Goal: Task Accomplishment & Management: Manage account settings

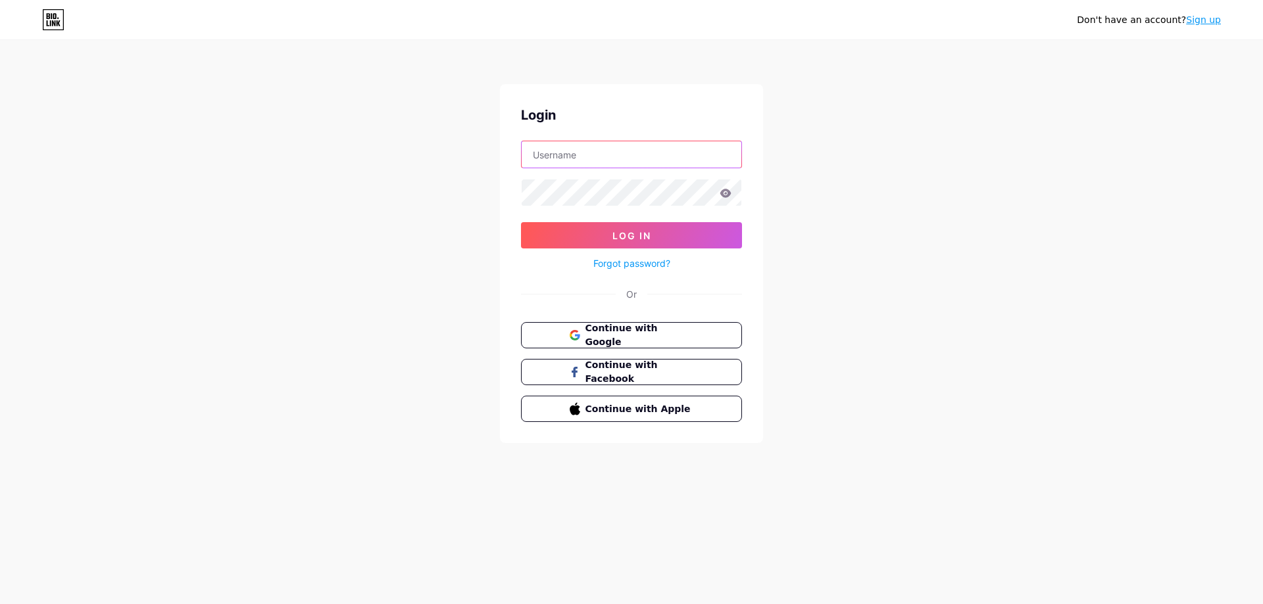
click at [642, 149] on input "text" at bounding box center [632, 154] width 220 height 26
type input "NinoGamerGR"
click at [521, 222] on button "Log In" at bounding box center [631, 235] width 221 height 26
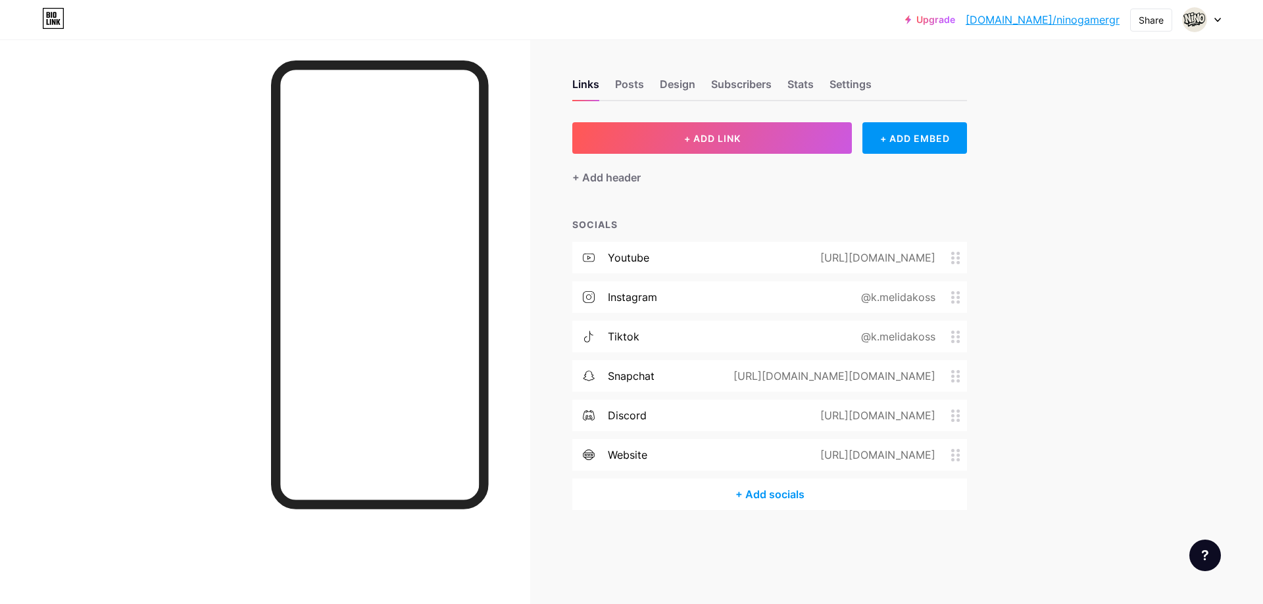
click at [952, 252] on icon at bounding box center [955, 258] width 9 height 12
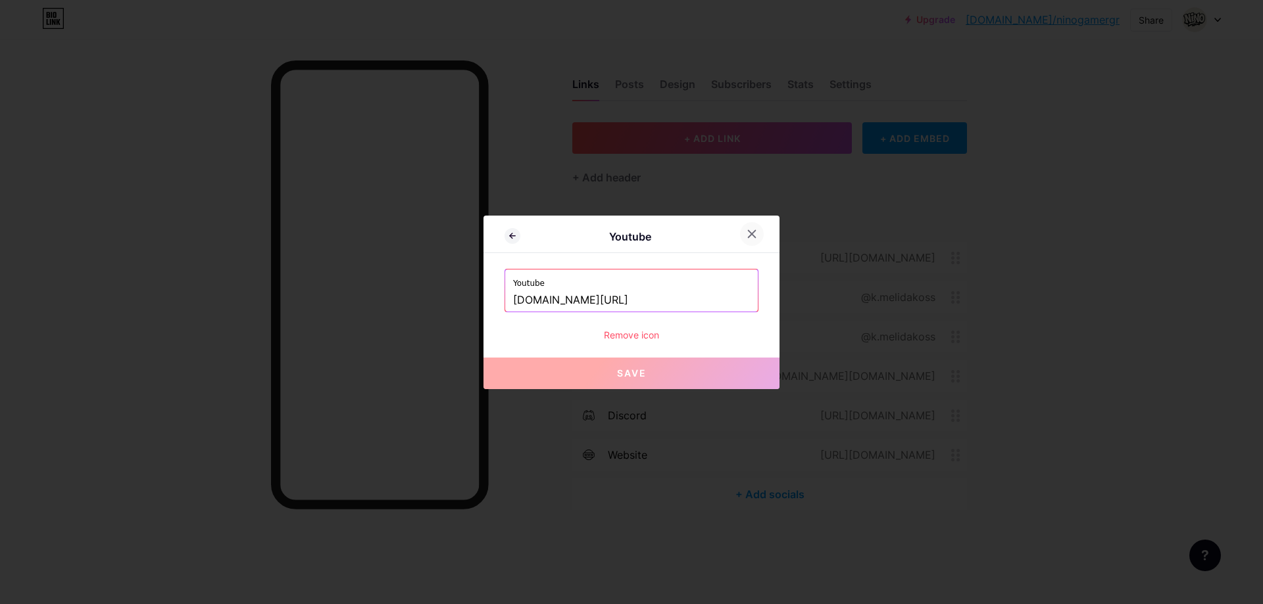
click at [755, 232] on icon at bounding box center [752, 234] width 11 height 11
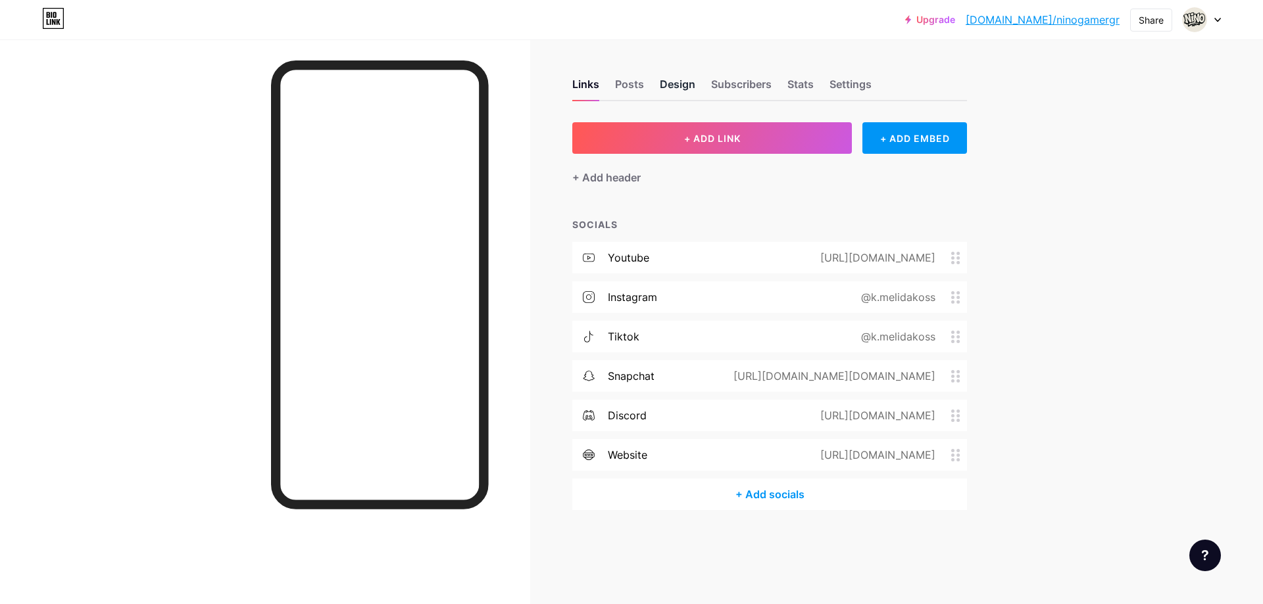
click at [678, 85] on div "Design" at bounding box center [678, 88] width 36 height 24
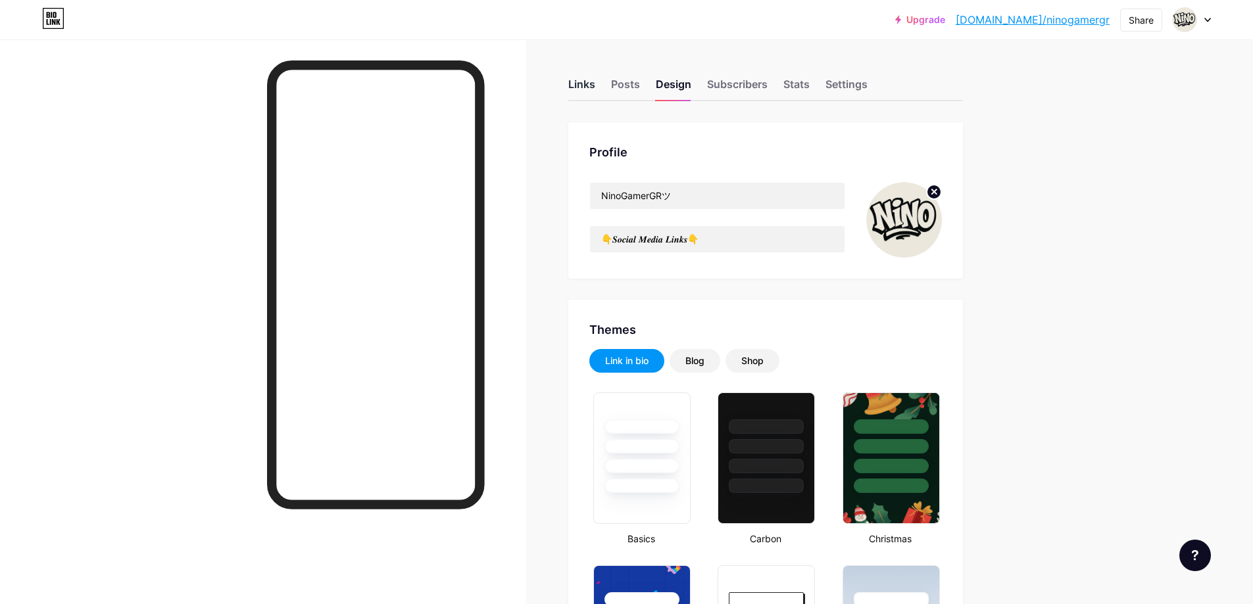
click at [584, 91] on div "Links" at bounding box center [581, 88] width 27 height 24
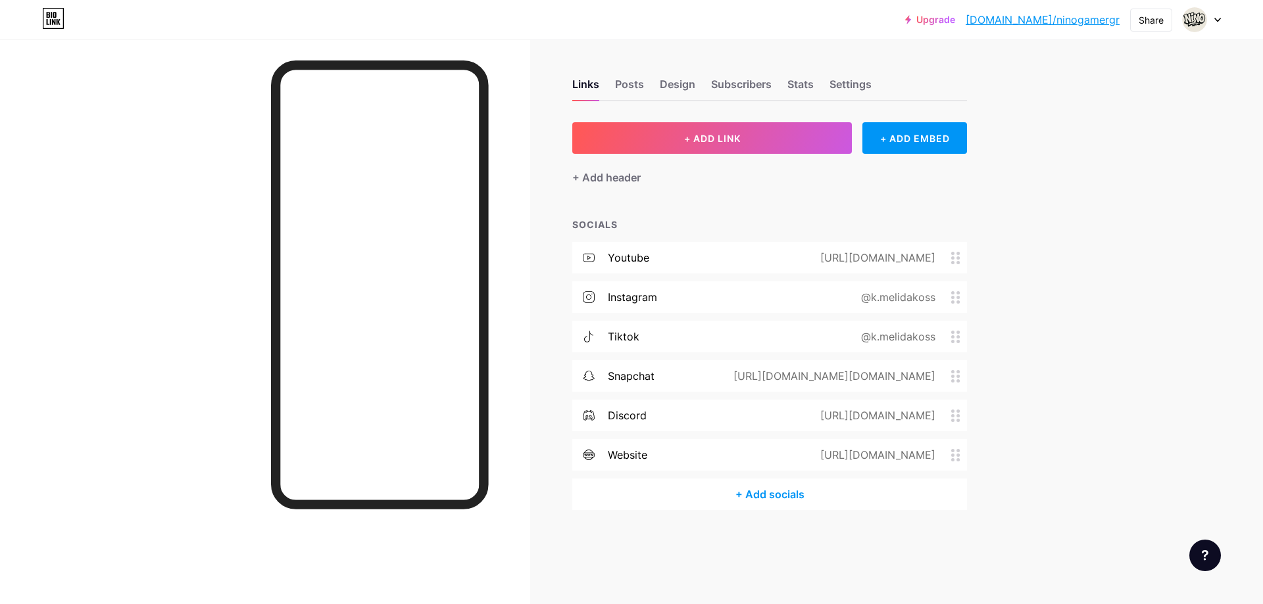
click at [959, 253] on circle at bounding box center [958, 253] width 3 height 3
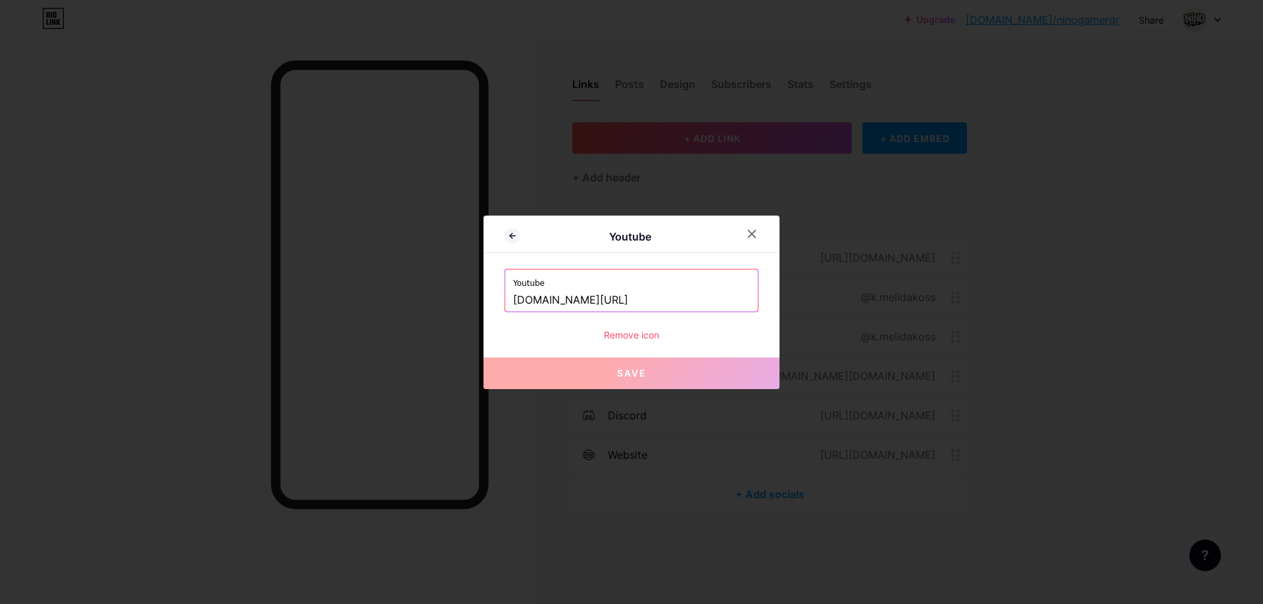
click at [738, 293] on input "[DOMAIN_NAME][URL]" at bounding box center [631, 300] width 237 height 22
click at [755, 232] on icon at bounding box center [752, 234] width 11 height 11
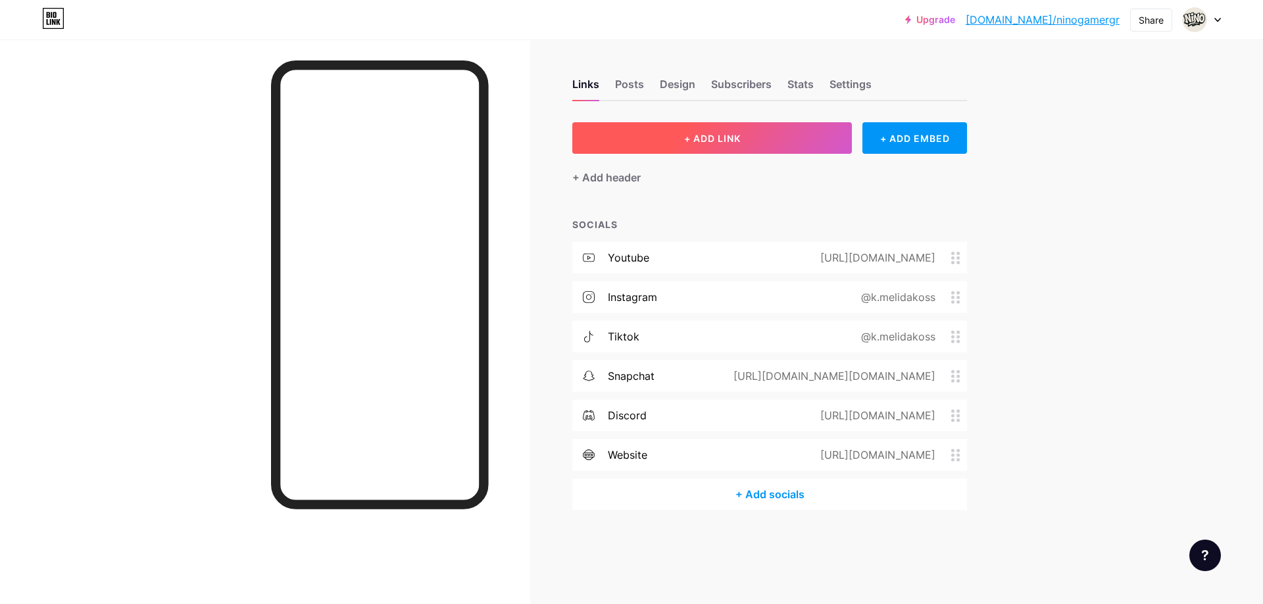
click at [726, 138] on span "+ ADD LINK" at bounding box center [712, 138] width 57 height 11
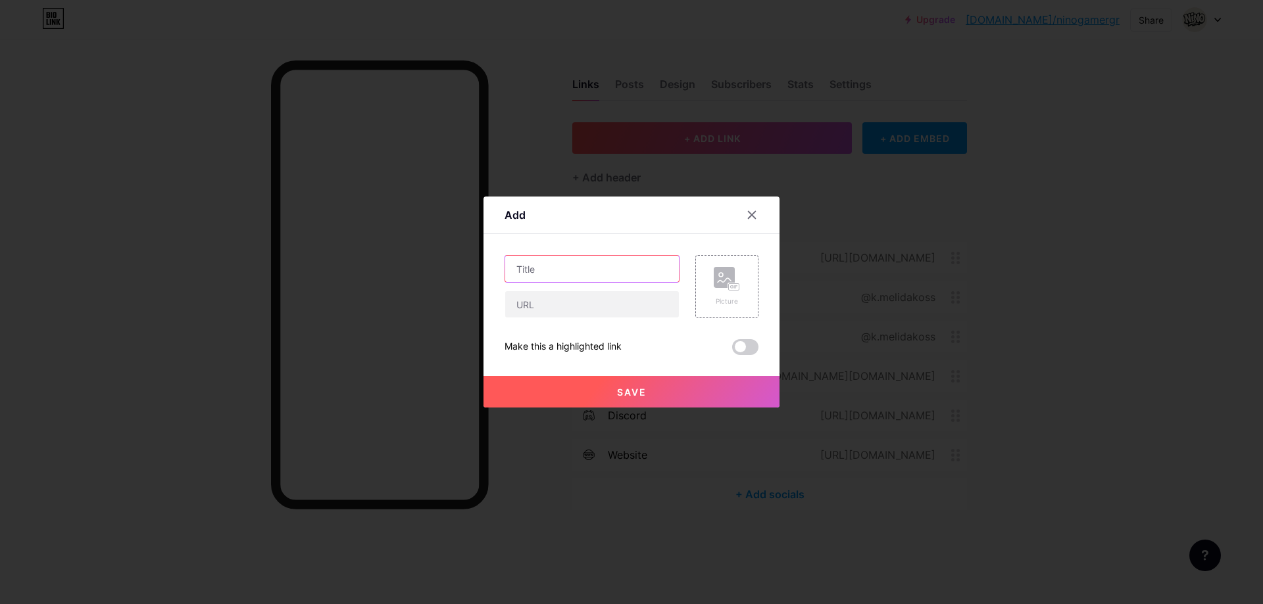
click at [586, 260] on input "text" at bounding box center [592, 269] width 174 height 26
type input "YouTube"
click at [563, 305] on input "text" at bounding box center [592, 304] width 174 height 26
paste input "[DOMAIN_NAME][URL]"
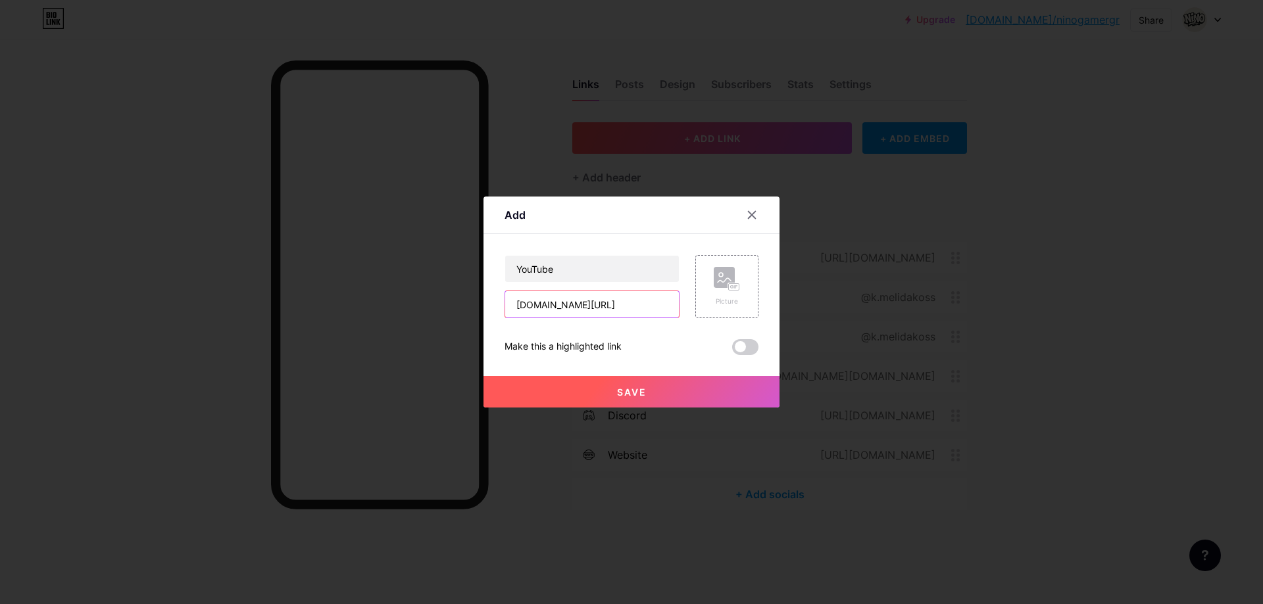
type input "[DOMAIN_NAME][URL]"
click at [633, 389] on span "Save" at bounding box center [632, 392] width 30 height 11
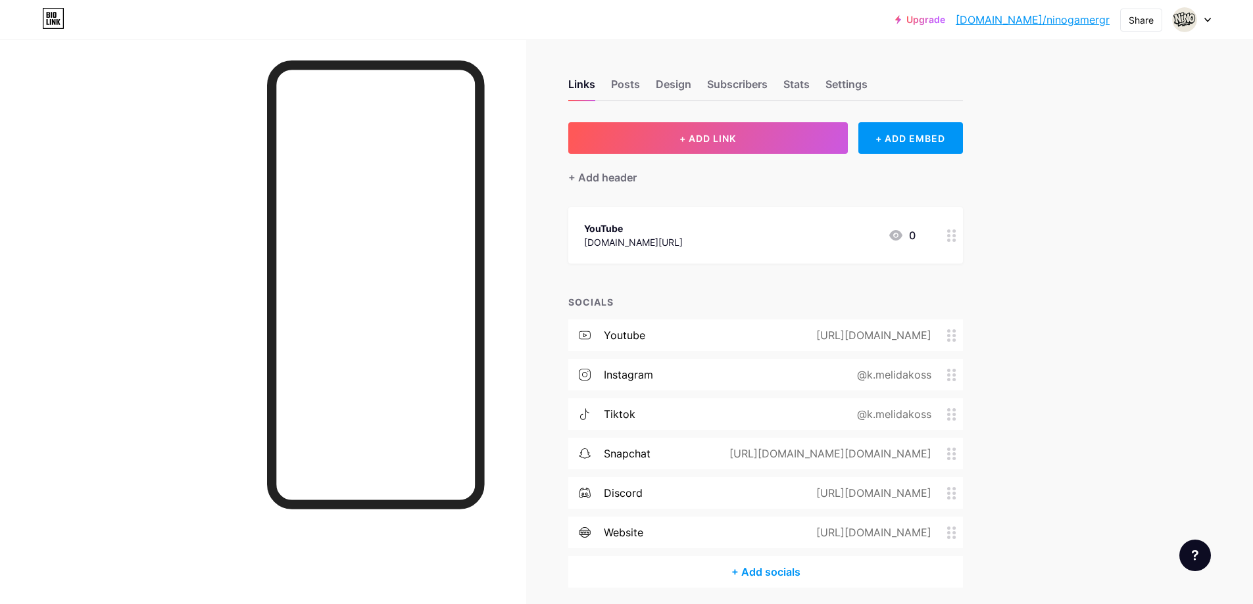
drag, startPoint x: 687, startPoint y: 146, endPoint x: 694, endPoint y: 171, distance: 26.0
click at [694, 171] on div "+ ADD LINK + ADD EMBED + Add header YouTube [DOMAIN_NAME][URL] 0 SOCIALS youtub…" at bounding box center [765, 355] width 395 height 466
click at [954, 372] on icon at bounding box center [951, 375] width 9 height 12
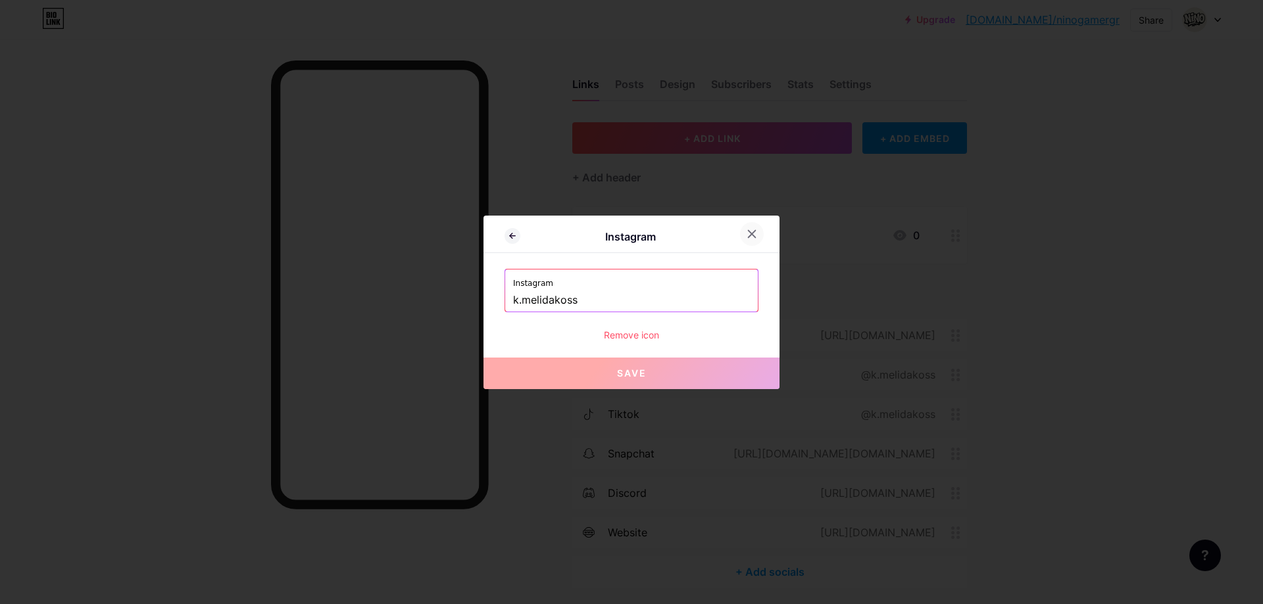
click at [754, 240] on div at bounding box center [752, 234] width 24 height 24
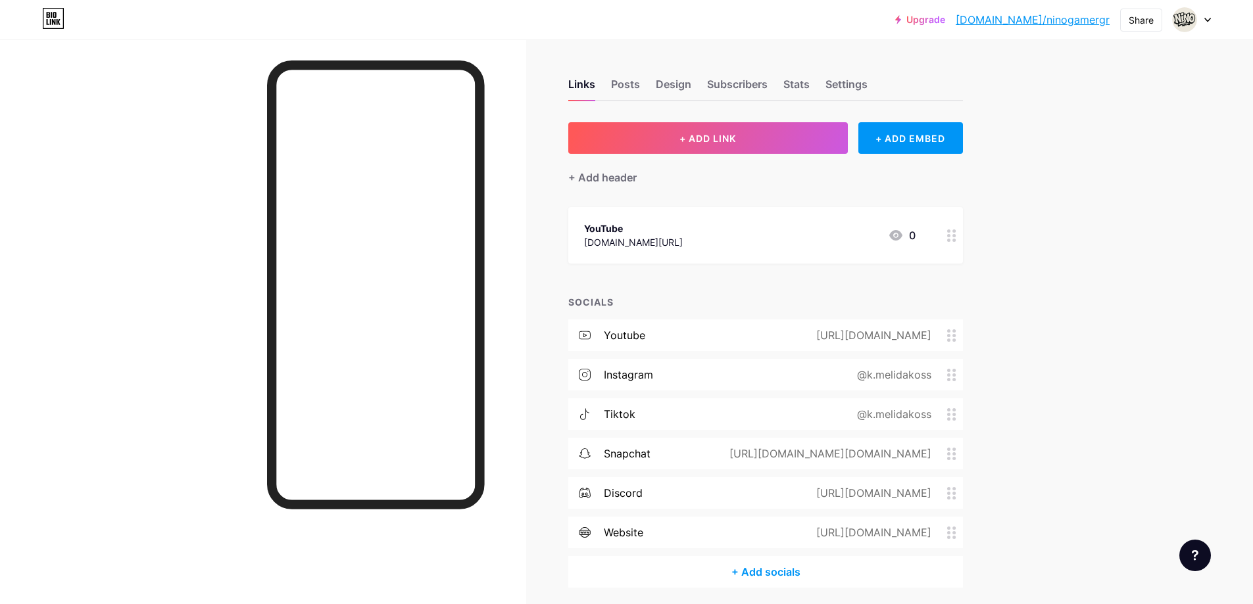
click at [956, 235] on circle at bounding box center [953, 235] width 3 height 3
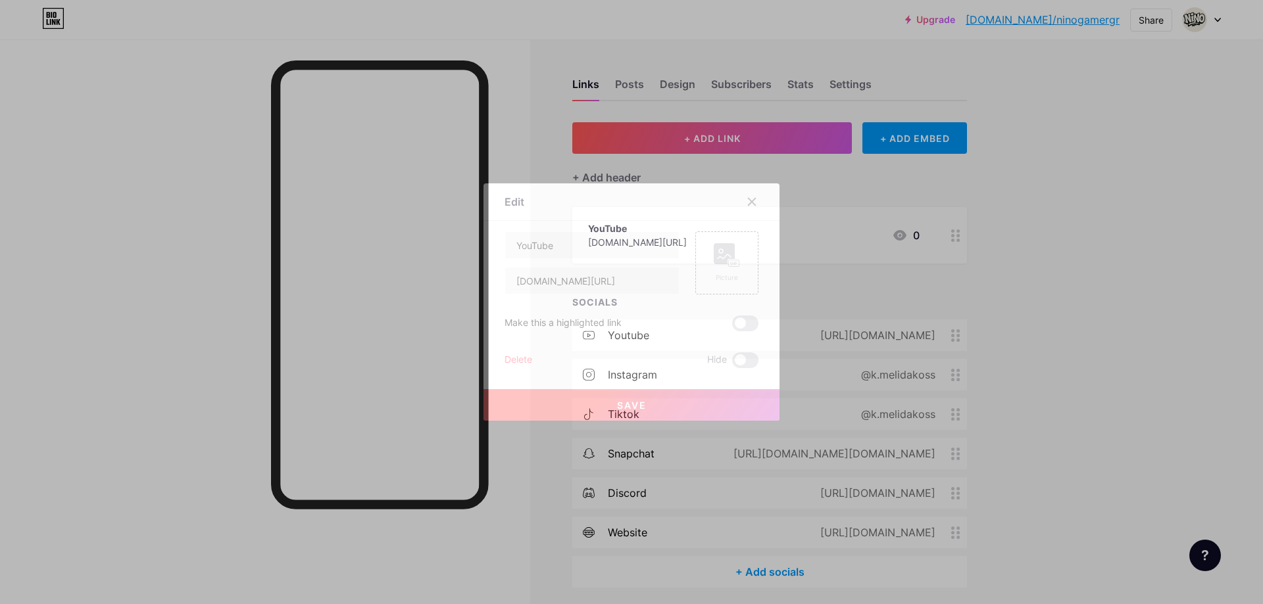
click at [531, 360] on div "Delete" at bounding box center [518, 361] width 28 height 16
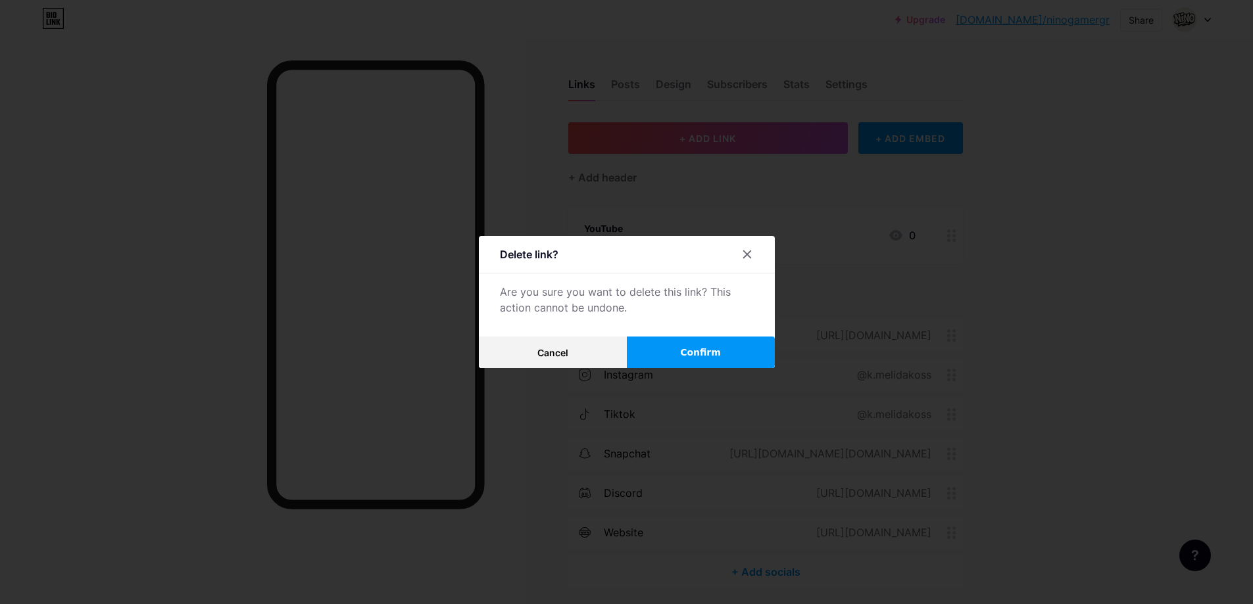
click at [672, 347] on button "Confirm" at bounding box center [701, 353] width 148 height 32
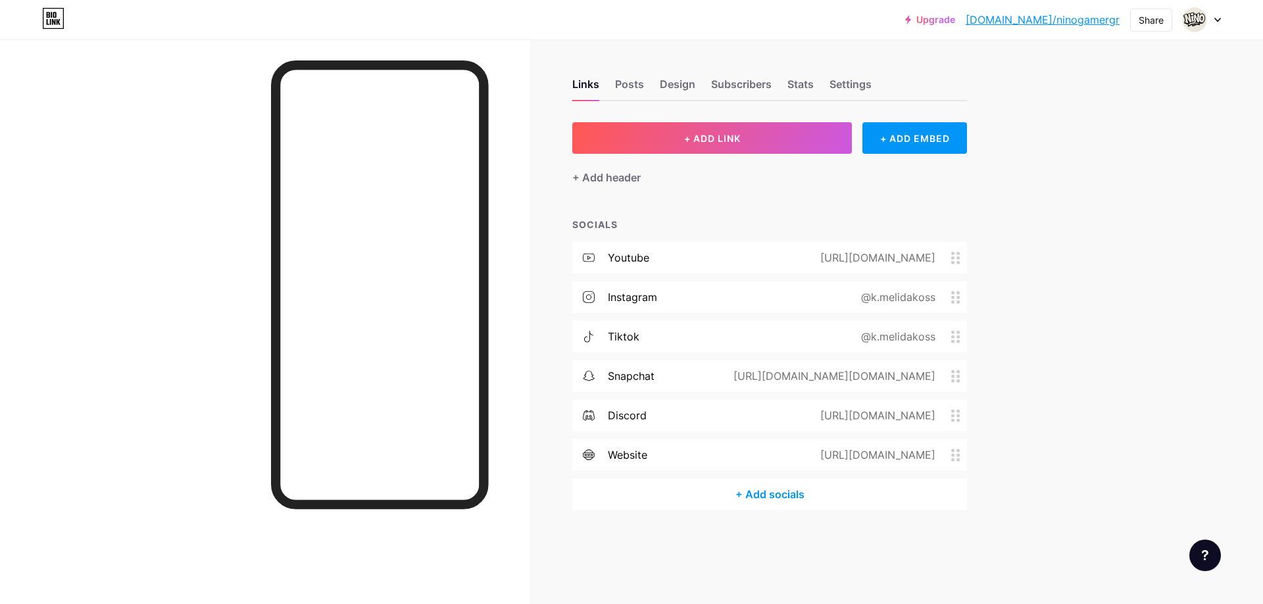
click at [1237, 217] on div "Upgrade [DOMAIN_NAME]/ninoga... [DOMAIN_NAME]/ninogamergr Share Switch accounts…" at bounding box center [631, 302] width 1263 height 604
click at [664, 84] on div "Design" at bounding box center [678, 88] width 36 height 24
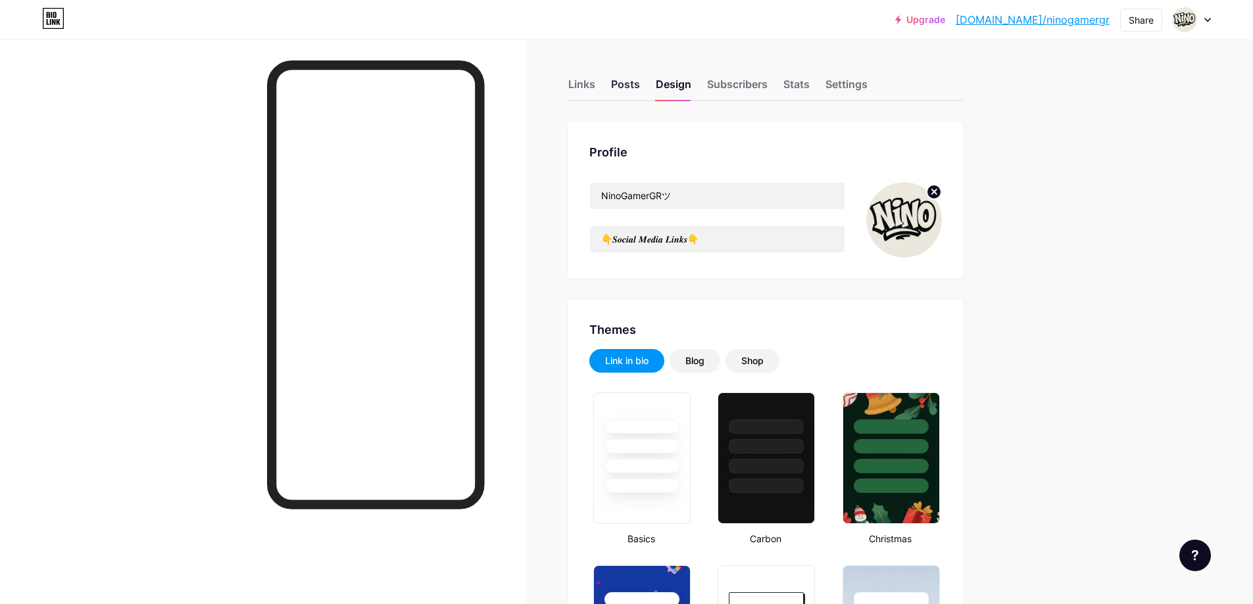
click at [626, 88] on div "Posts" at bounding box center [625, 88] width 29 height 24
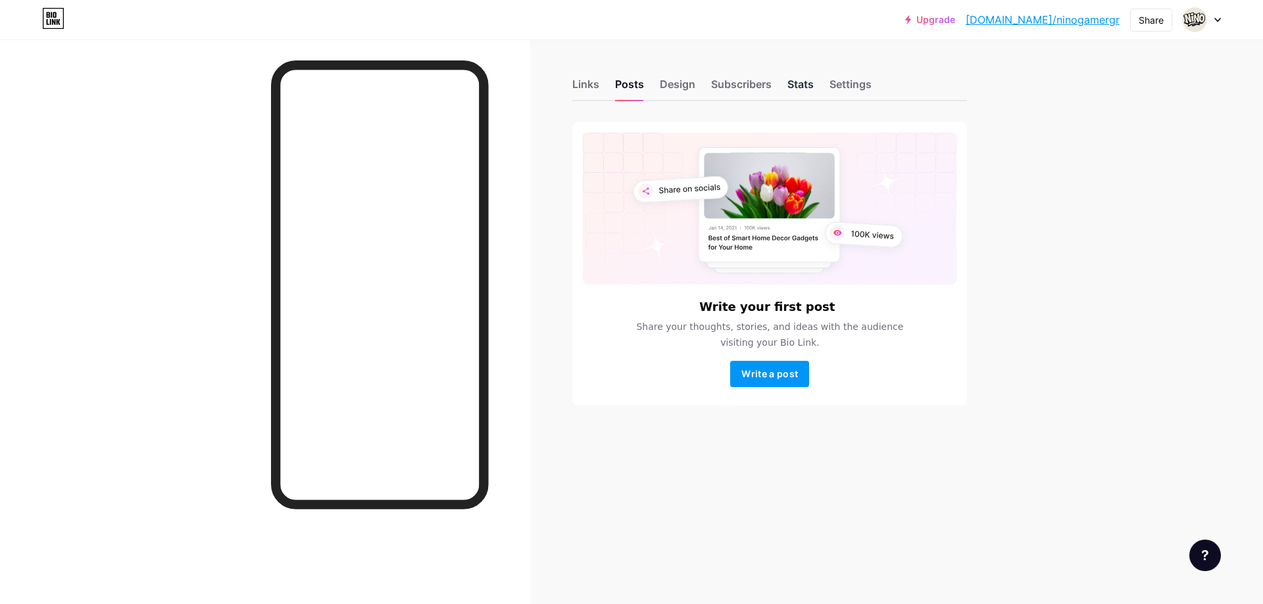
click at [795, 87] on div "Stats" at bounding box center [800, 88] width 26 height 24
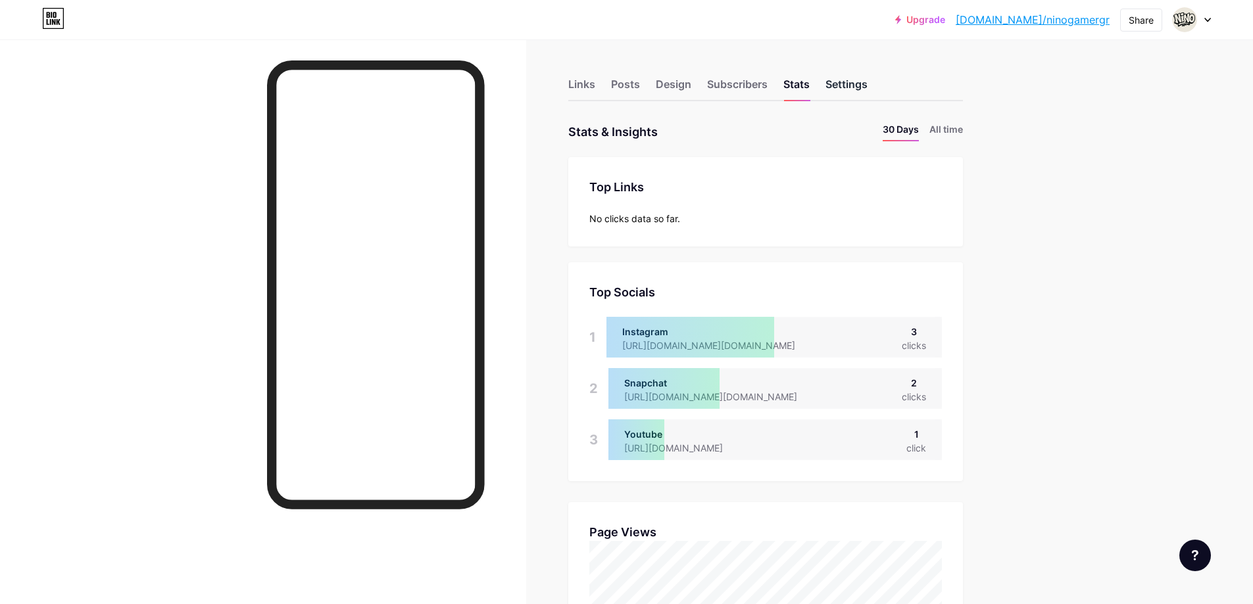
scroll to position [604, 1253]
click at [850, 84] on div "Settings" at bounding box center [846, 88] width 42 height 24
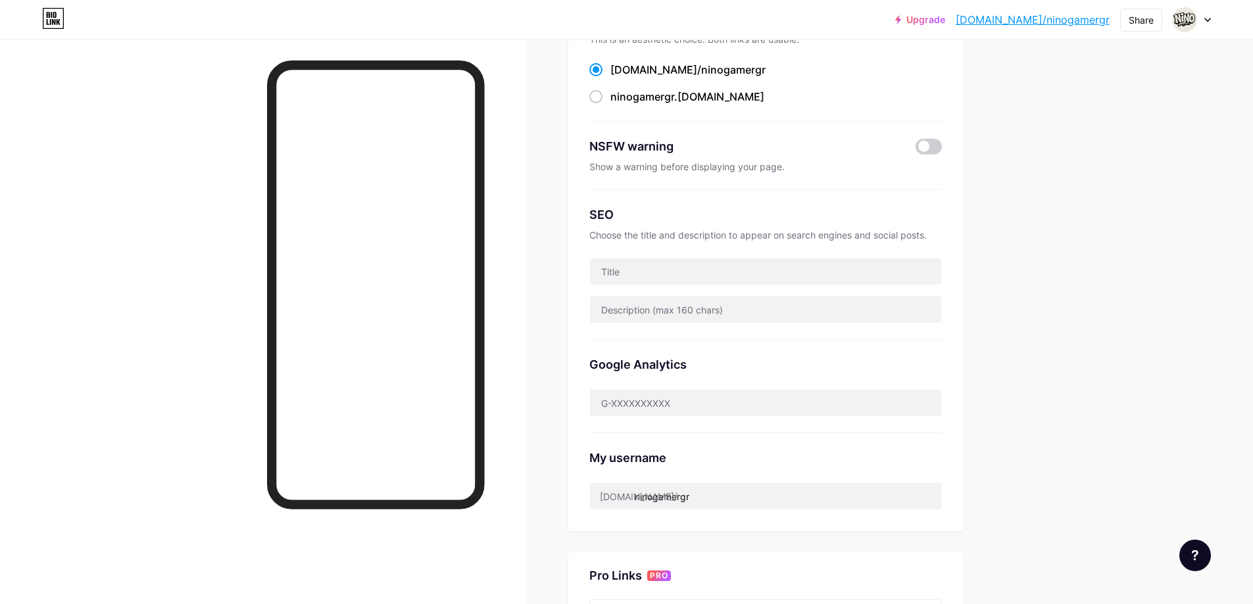
scroll to position [105, 0]
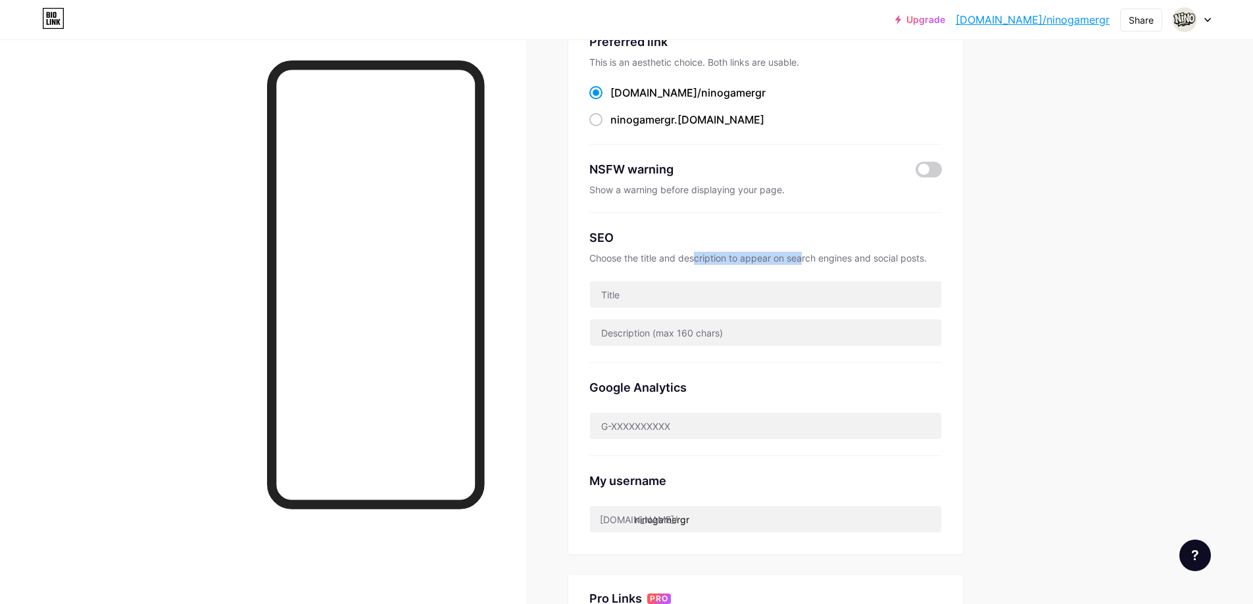
drag, startPoint x: 702, startPoint y: 260, endPoint x: 824, endPoint y: 255, distance: 121.8
click at [824, 255] on div "Choose the title and description to appear on search engines and social posts." at bounding box center [765, 258] width 353 height 13
click at [827, 255] on div "Choose the title and description to appear on search engines and social posts." at bounding box center [765, 258] width 353 height 13
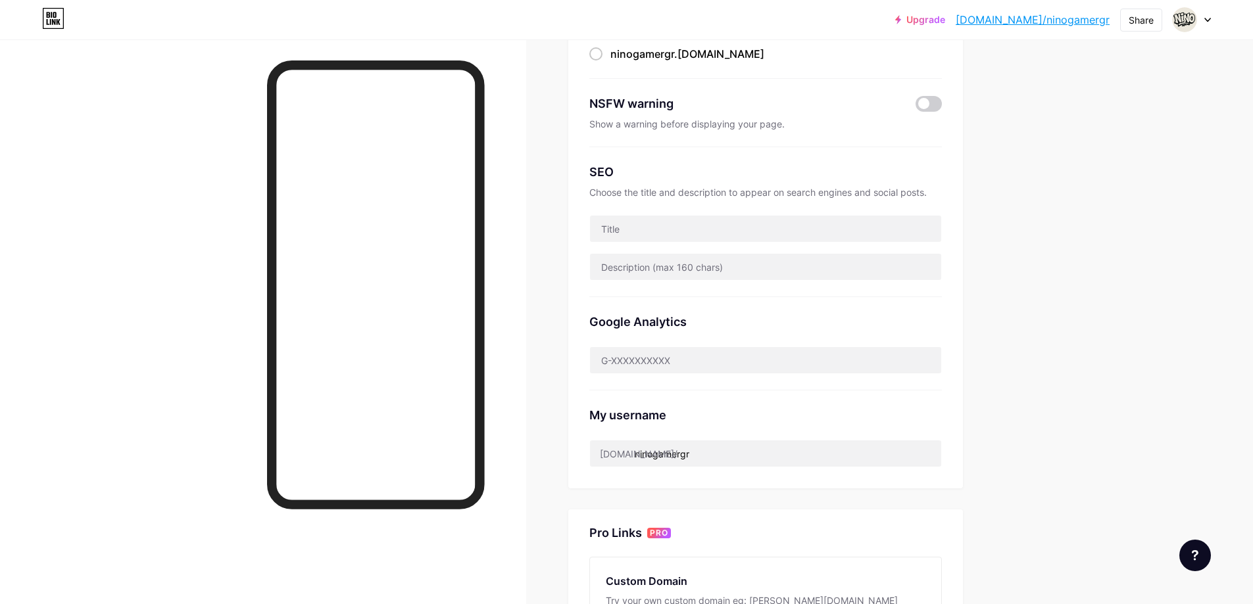
scroll to position [0, 0]
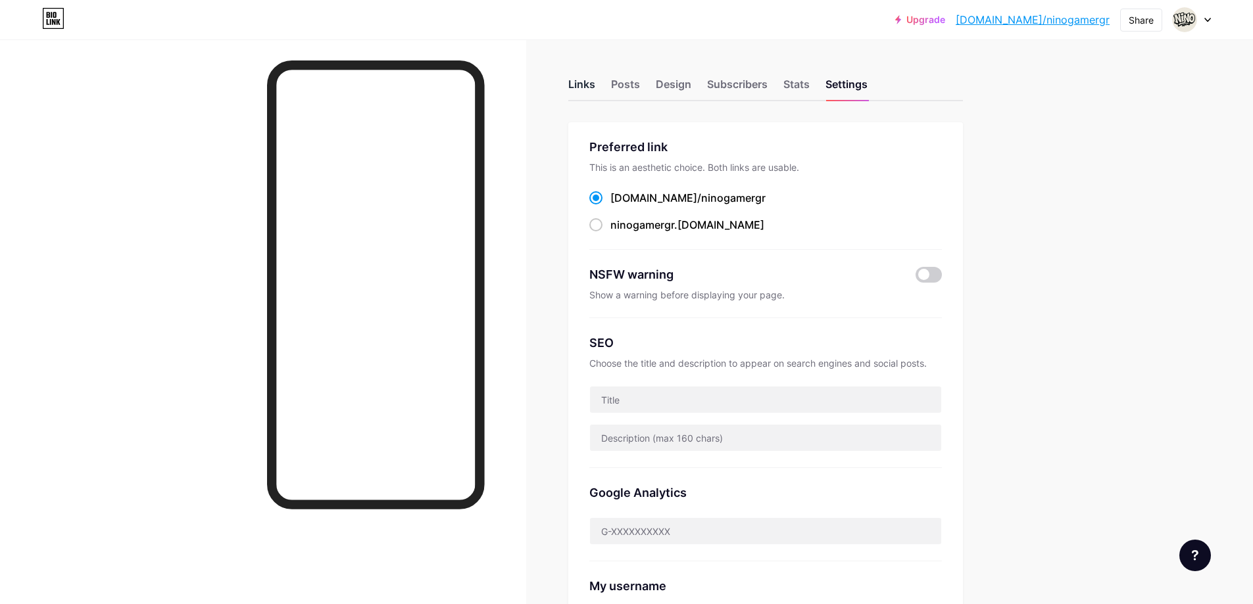
click at [583, 82] on div "Links" at bounding box center [581, 88] width 27 height 24
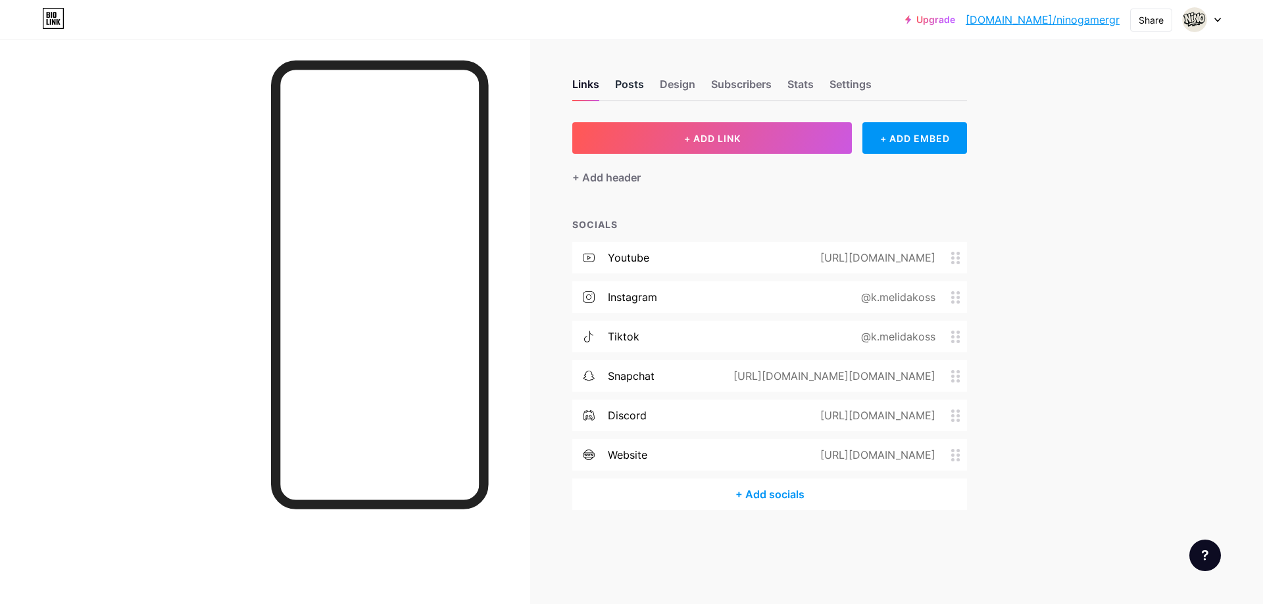
click at [638, 87] on div "Posts" at bounding box center [629, 88] width 29 height 24
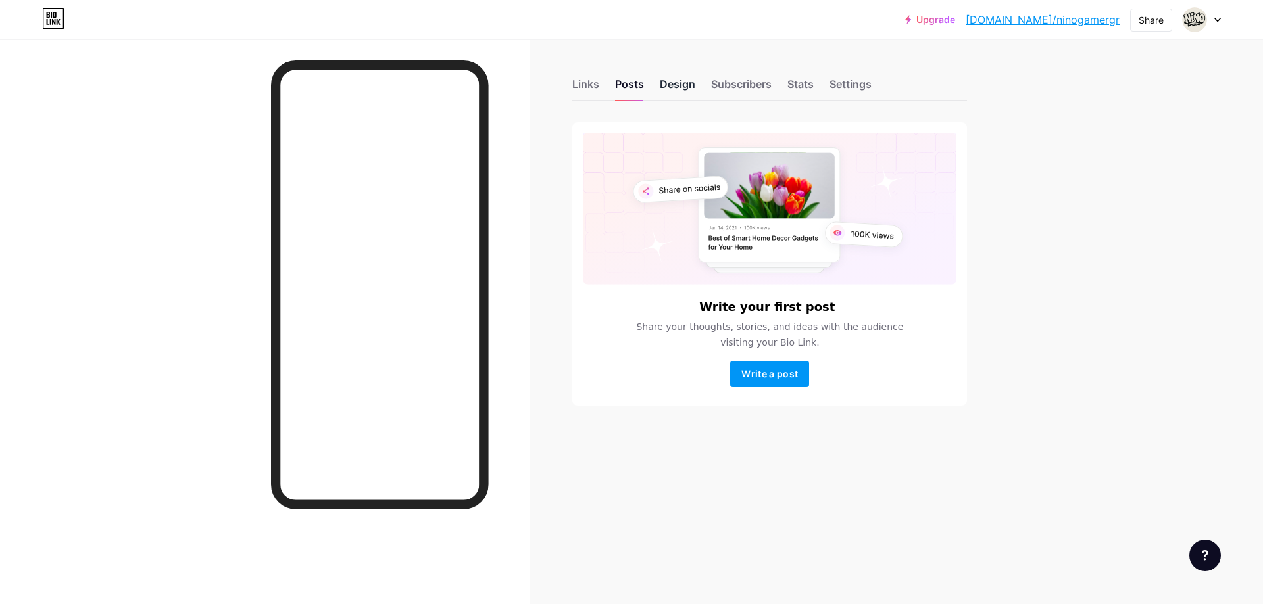
click at [676, 77] on div "Design" at bounding box center [678, 88] width 36 height 24
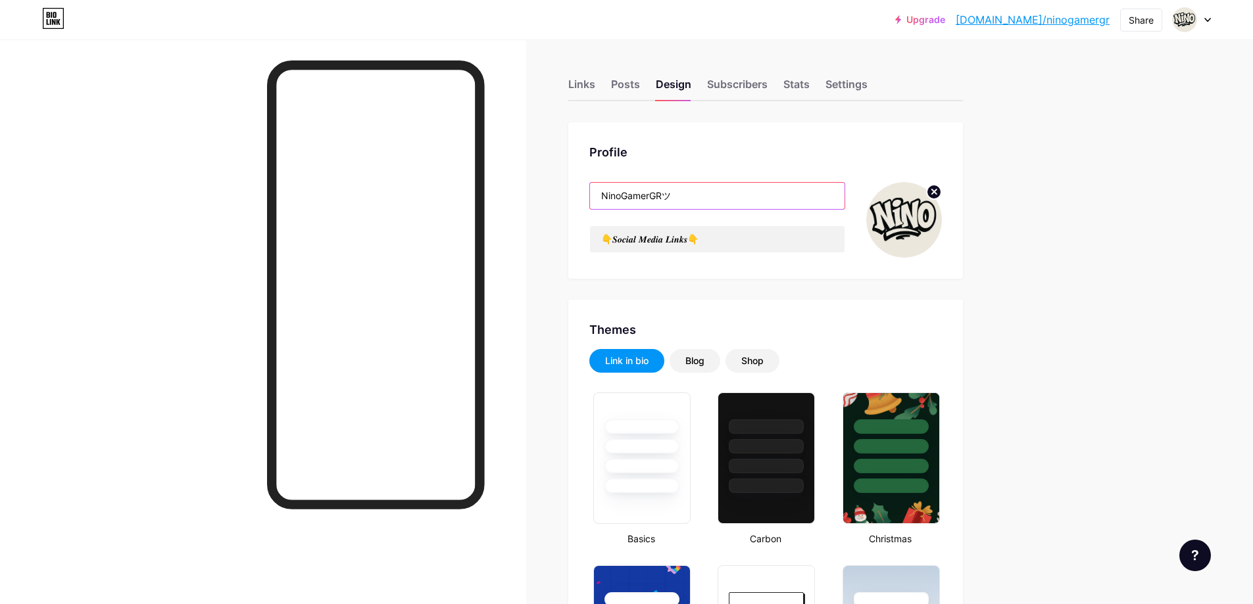
drag, startPoint x: 677, startPoint y: 196, endPoint x: 603, endPoint y: 197, distance: 75.0
click at [603, 197] on input "NinoGamerGRツ" at bounding box center [717, 196] width 255 height 26
click at [852, 88] on div "Settings" at bounding box center [846, 88] width 42 height 24
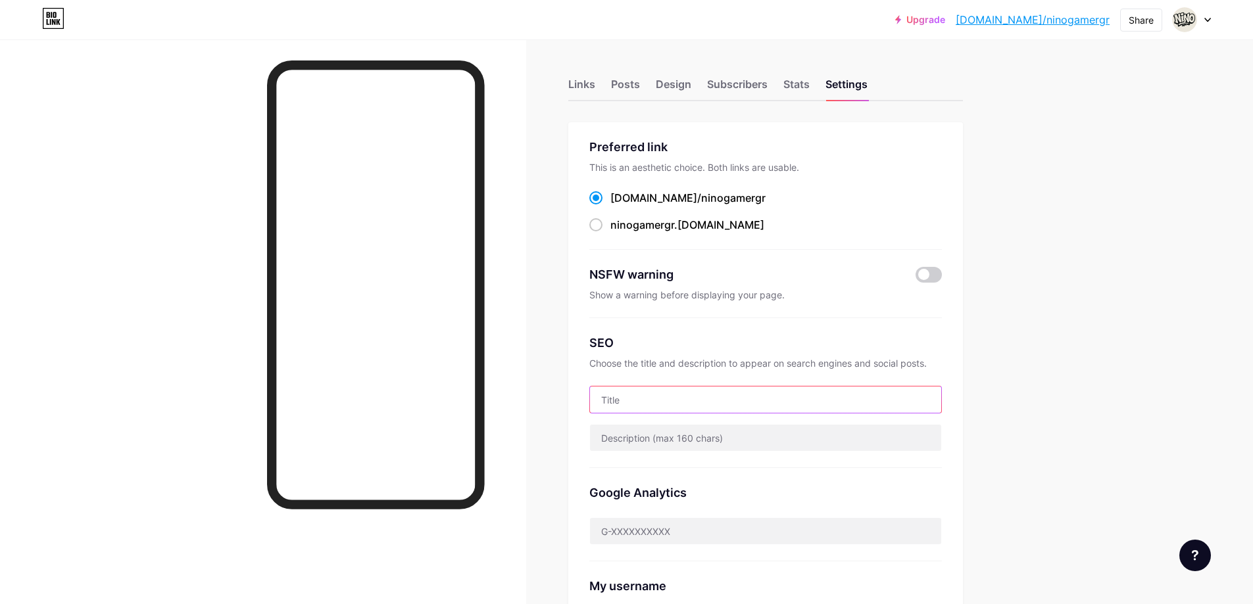
click at [666, 397] on input "text" at bounding box center [765, 400] width 351 height 26
paste input "NinoGamerGRツ"
type input "NinoGamerGRツ's Social Media"
click at [1105, 347] on div "Upgrade bio.link/ninoga... bio.link/ninogamergr Share Switch accounts NinoGamer…" at bounding box center [626, 543] width 1253 height 1087
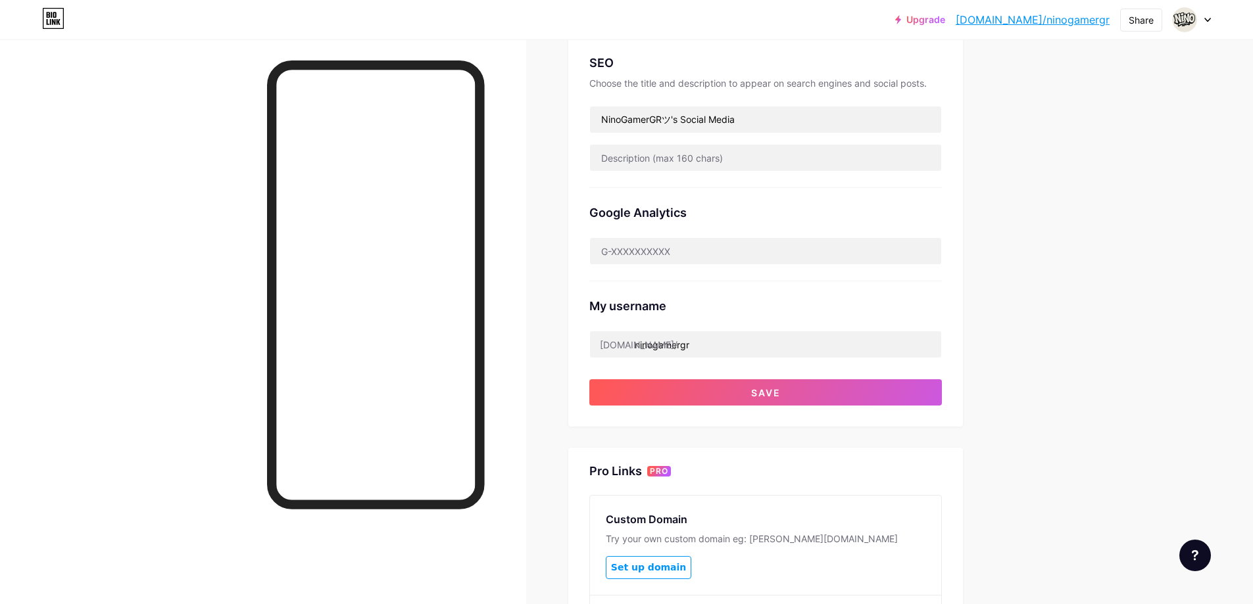
scroll to position [395, 0]
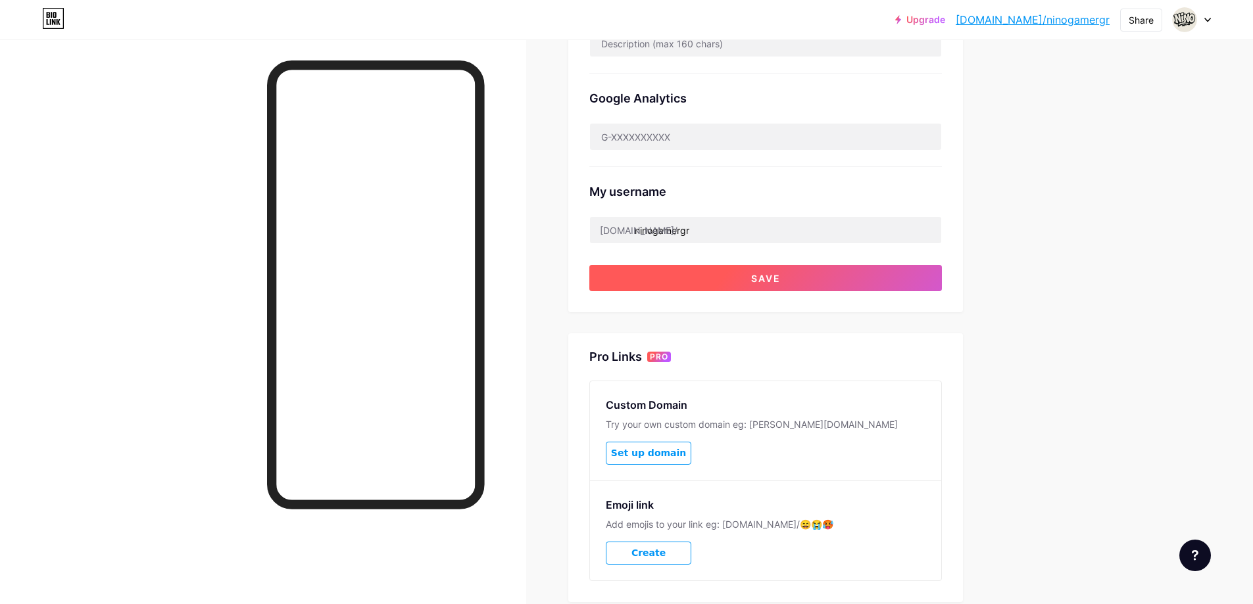
click at [820, 274] on button "Save" at bounding box center [765, 278] width 353 height 26
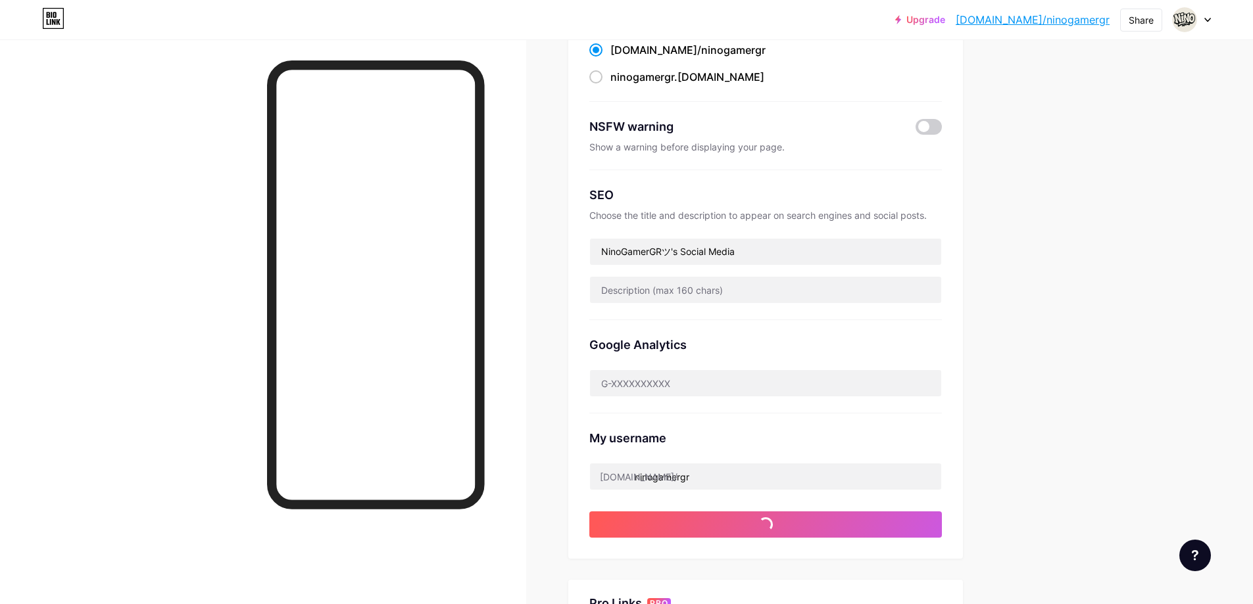
scroll to position [66, 0]
